Goal: Find contact information: Find contact information

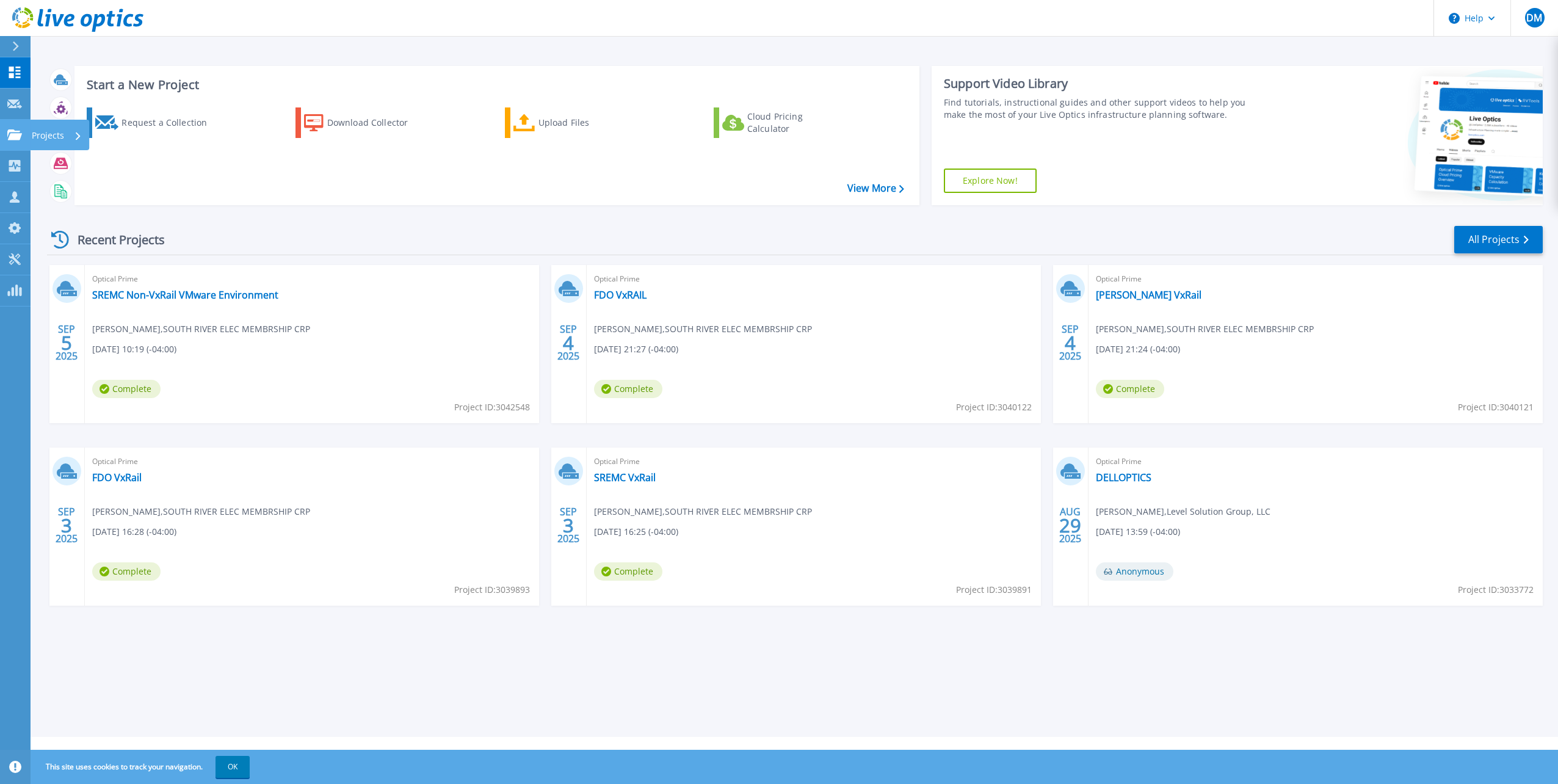
click at [10, 132] on icon at bounding box center [15, 135] width 15 height 10
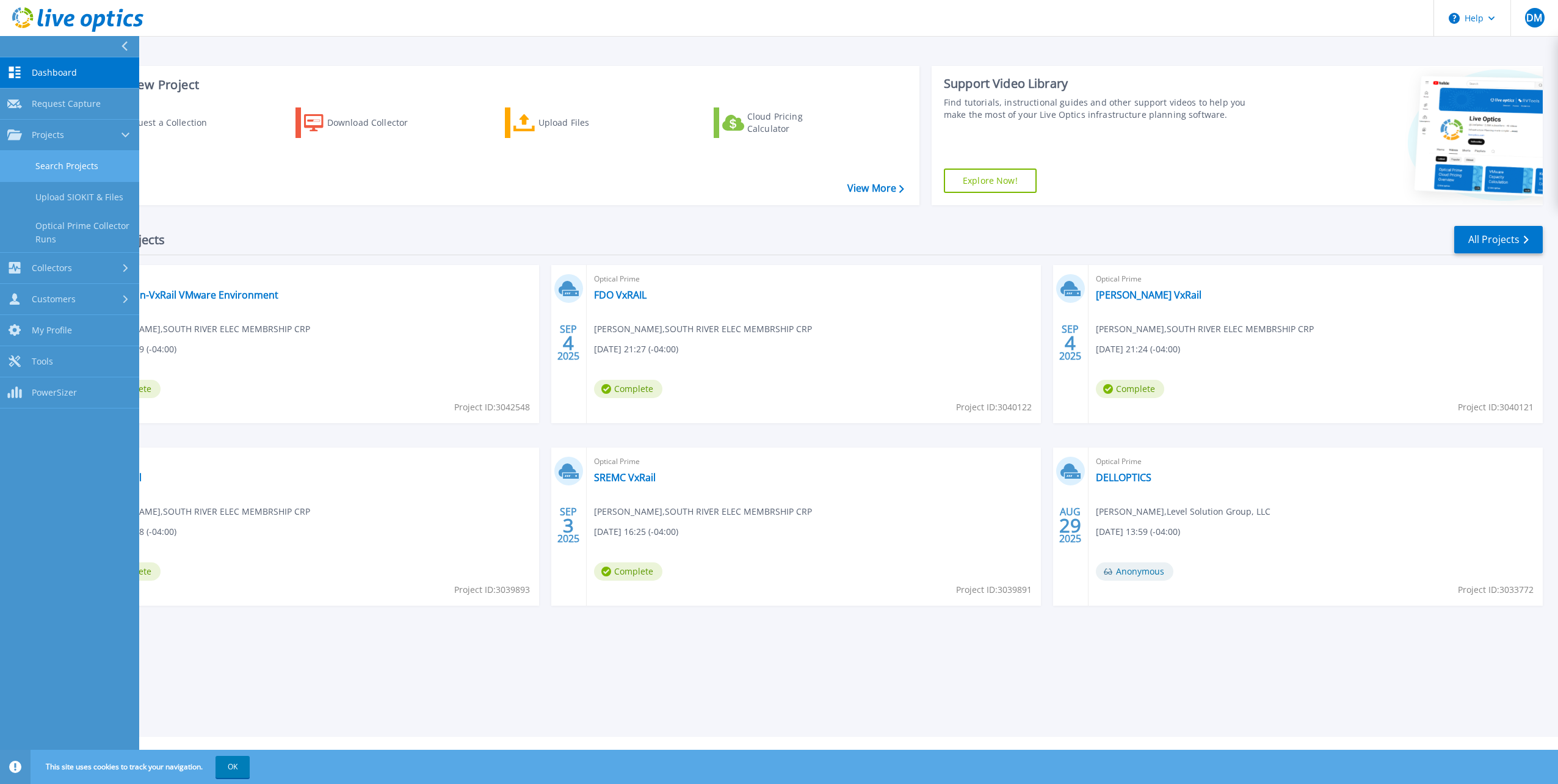
click at [72, 173] on link "Search Projects" at bounding box center [69, 166] width 139 height 31
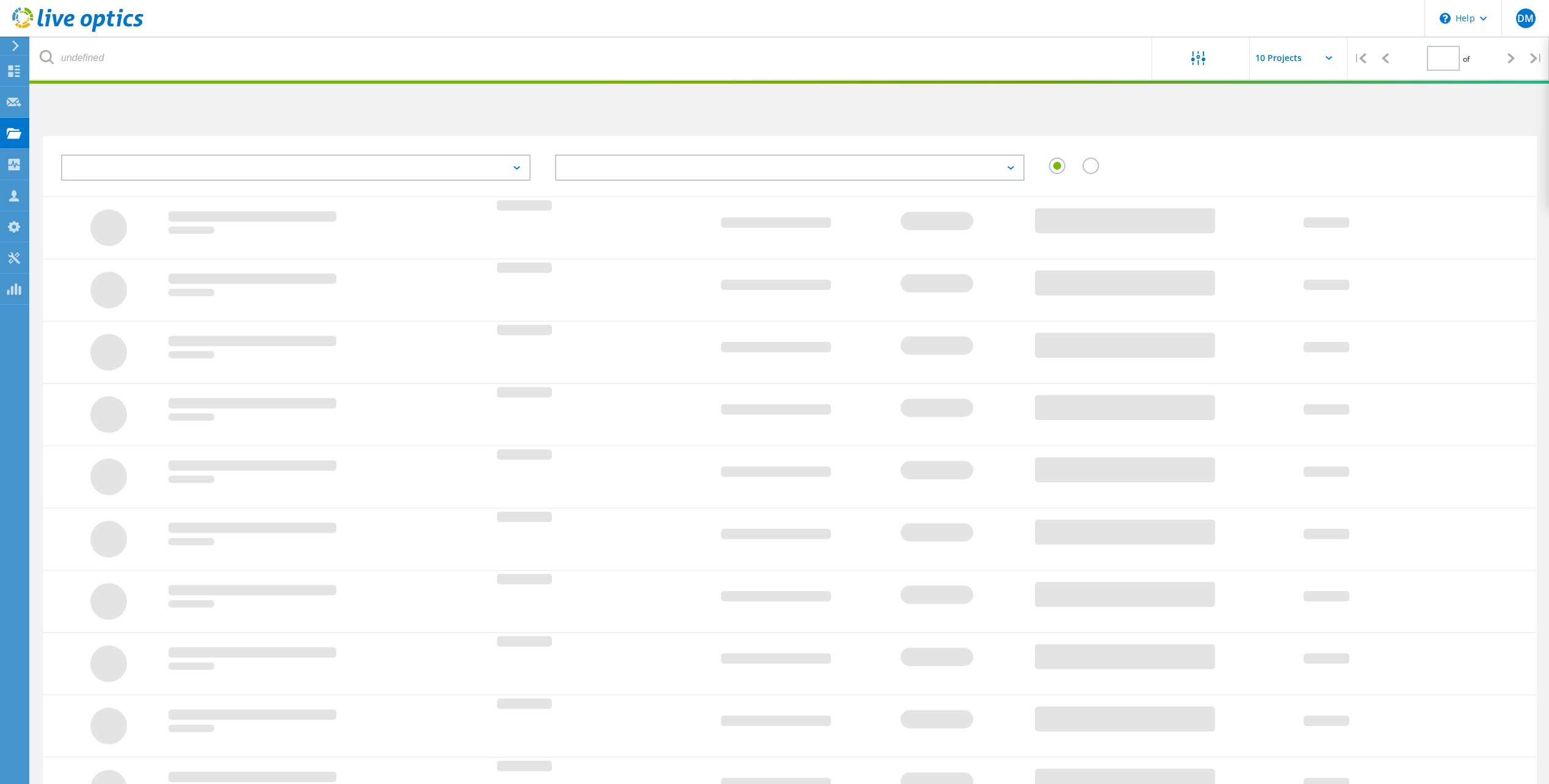
type input "1"
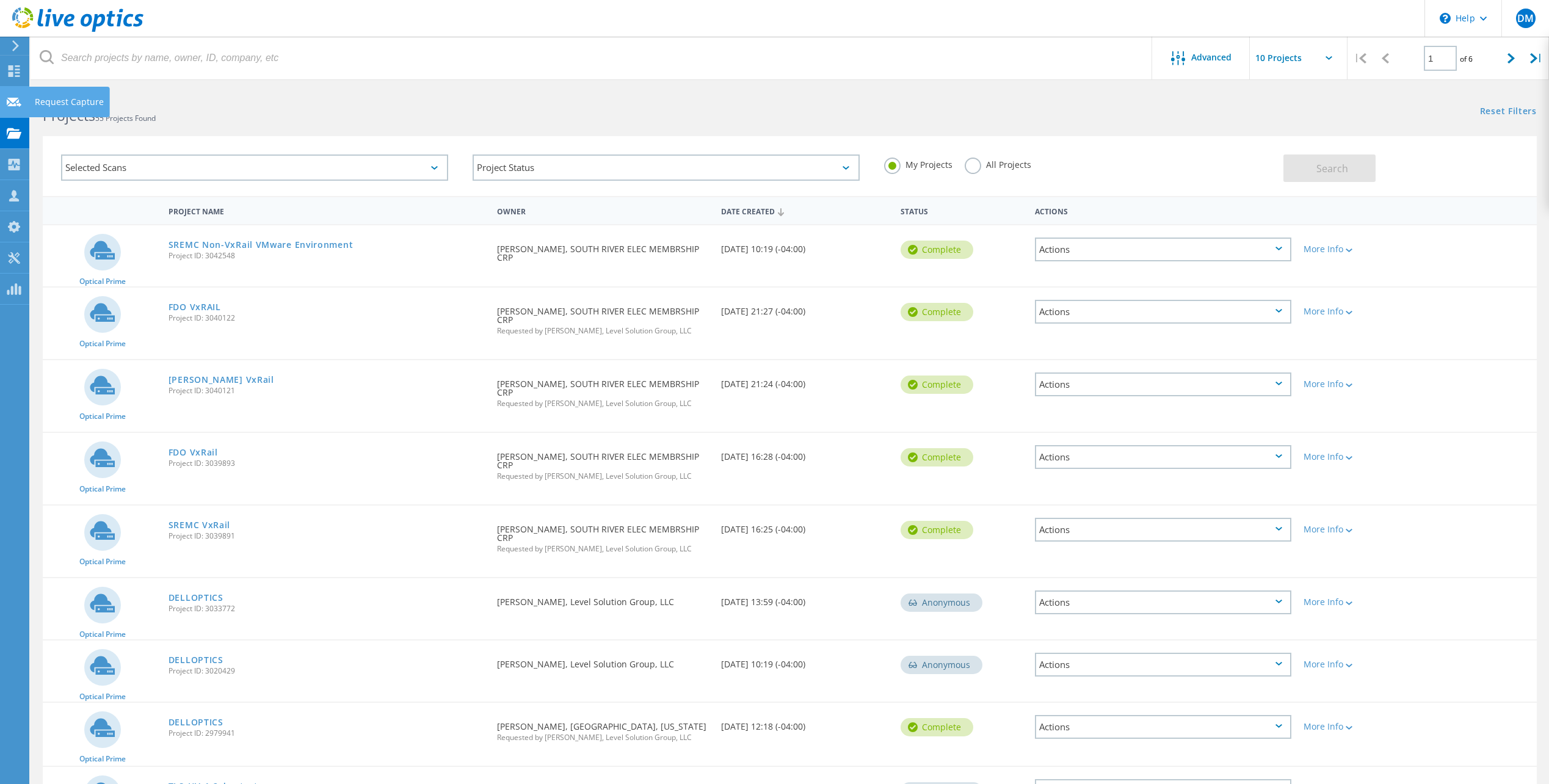
click at [20, 104] on use at bounding box center [14, 102] width 15 height 10
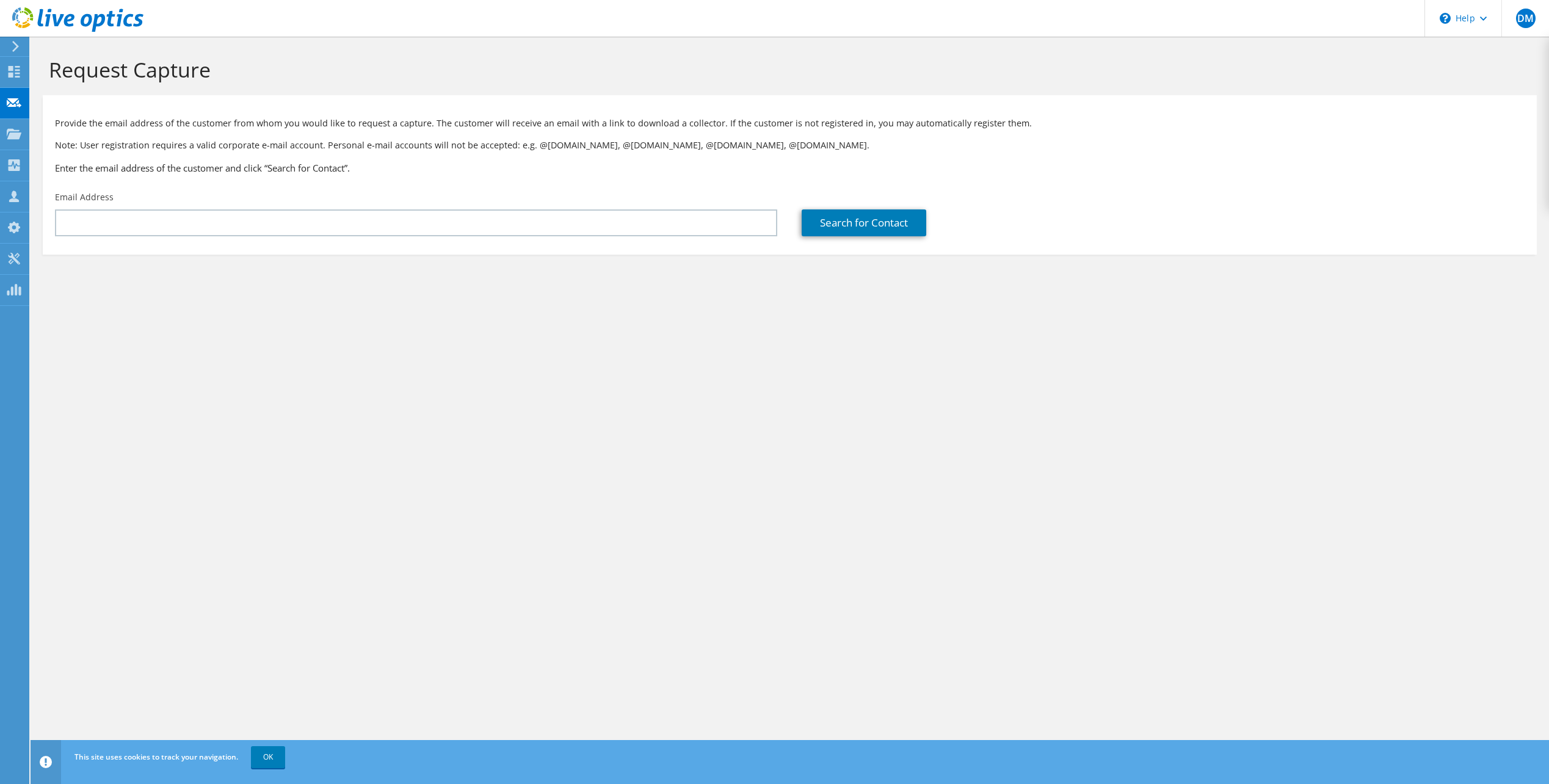
click at [10, 42] on div at bounding box center [13, 46] width 13 height 11
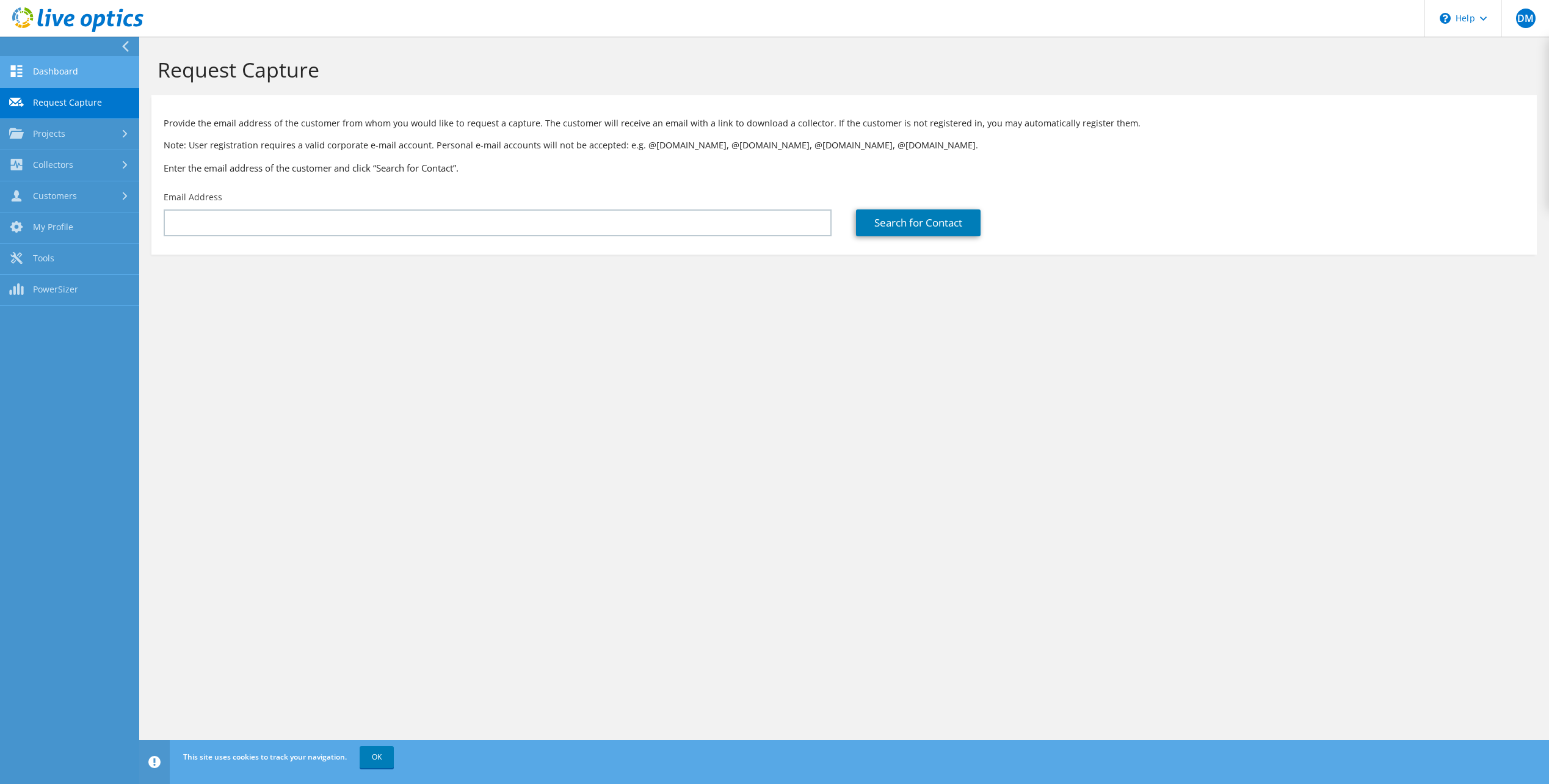
click at [43, 73] on link "Dashboard" at bounding box center [70, 72] width 139 height 31
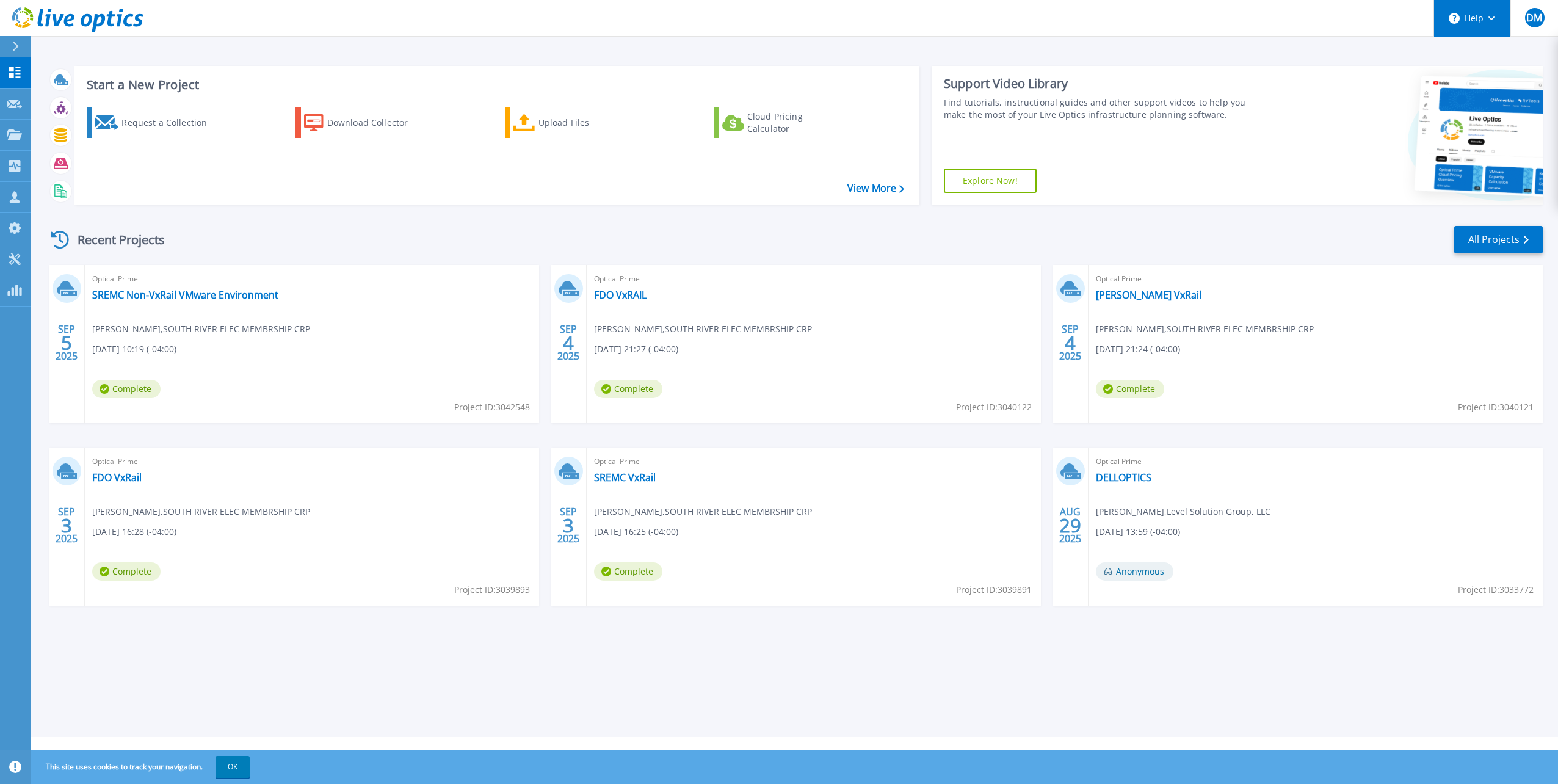
click at [1480, 24] on button "Help" at bounding box center [1472, 18] width 76 height 37
click at [1478, 83] on link "Contact Support" at bounding box center [1502, 83] width 136 height 30
